Goal: Book appointment/travel/reservation

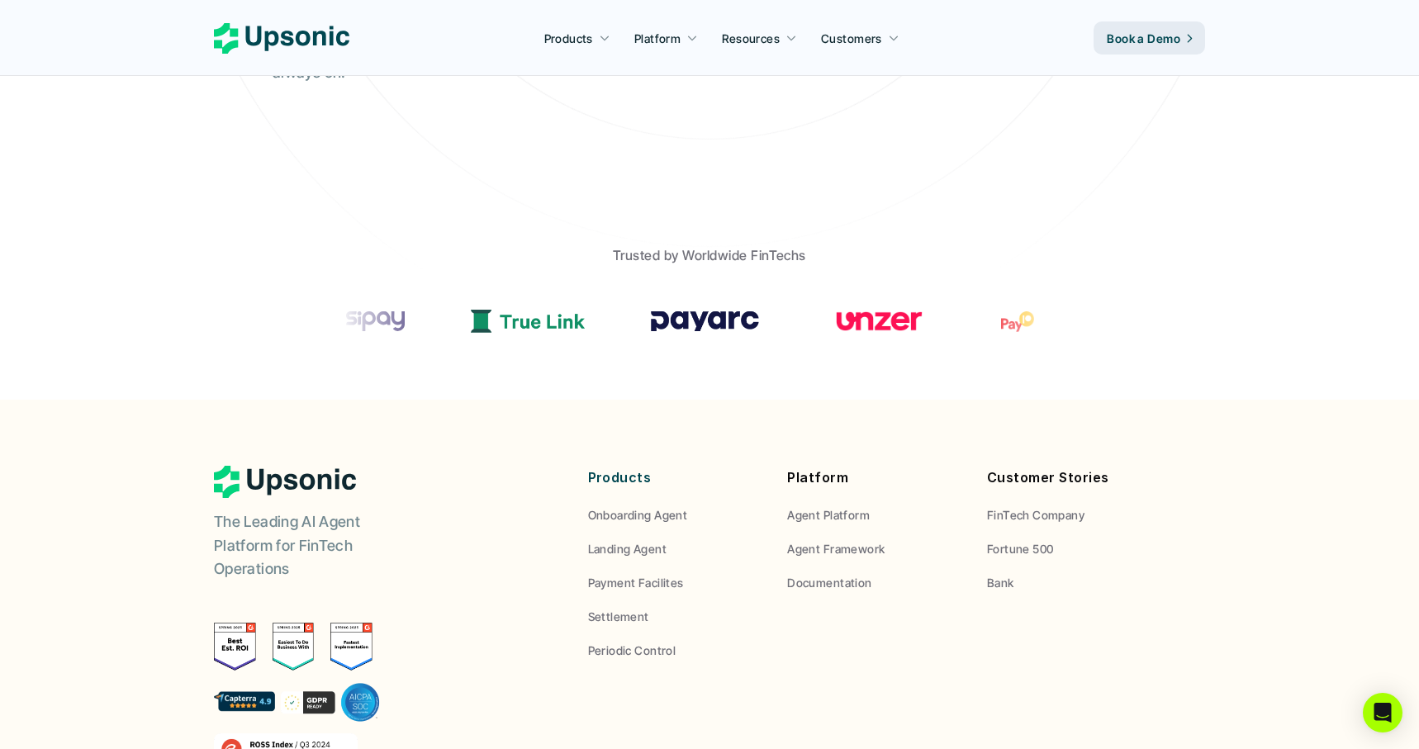
scroll to position [804, 0]
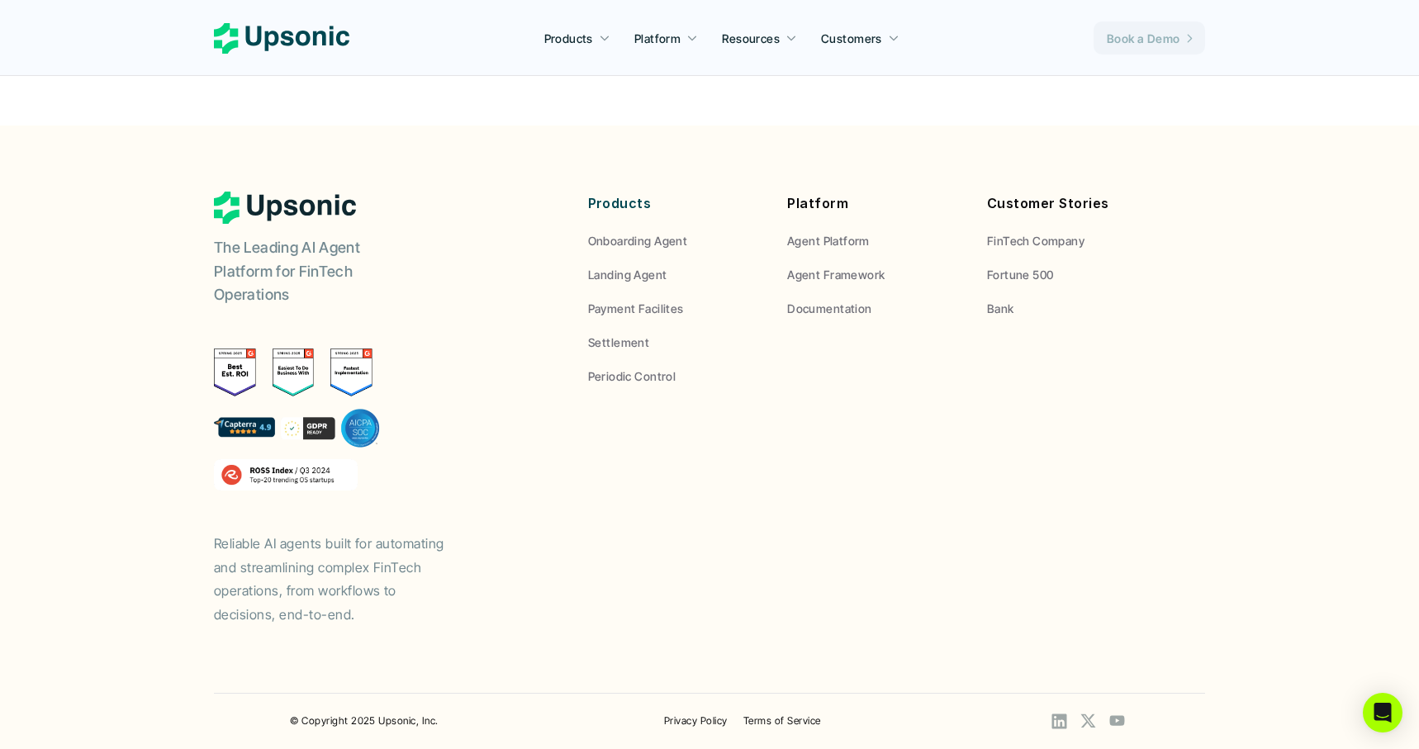
click at [1140, 47] on link "Book a Demo" at bounding box center [1150, 37] width 112 height 33
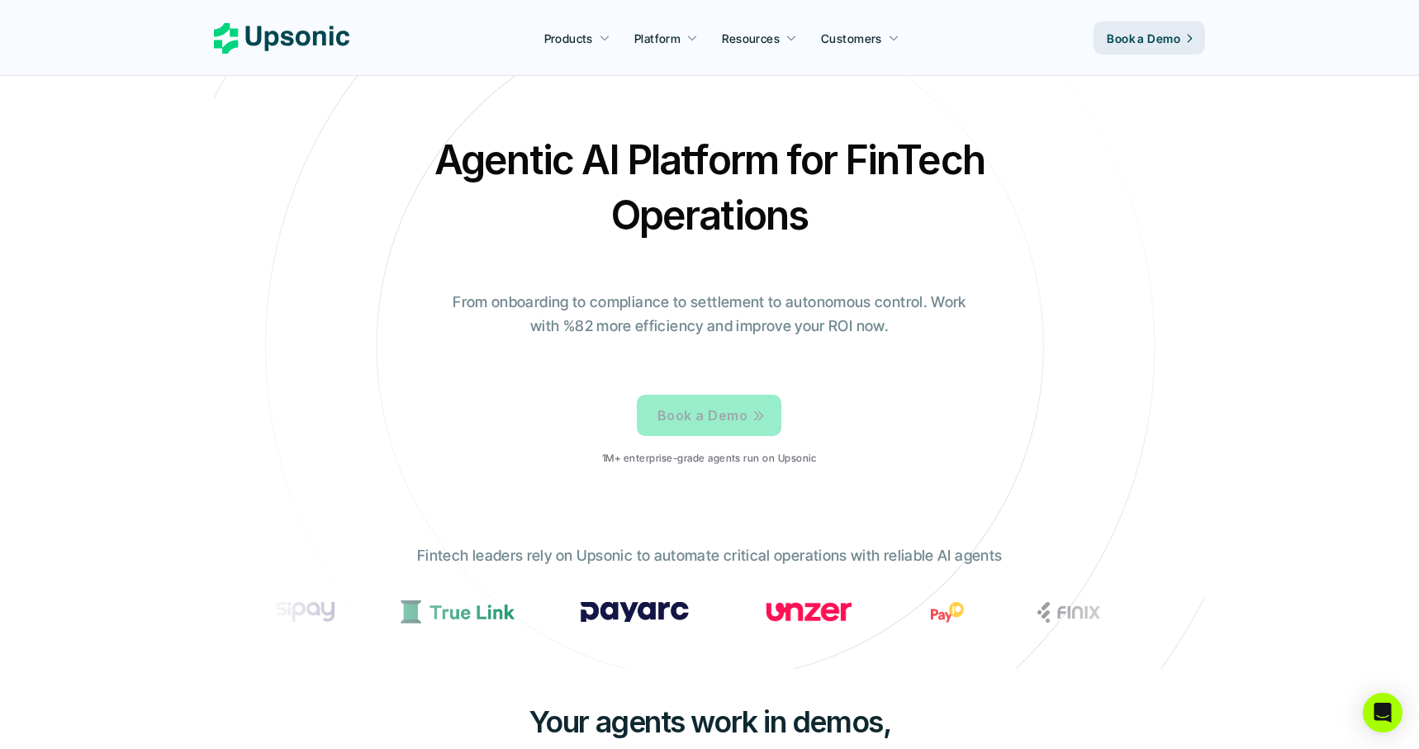
click at [767, 420] on link "Book a Demo" at bounding box center [709, 415] width 145 height 41
